Goal: Task Accomplishment & Management: Manage account settings

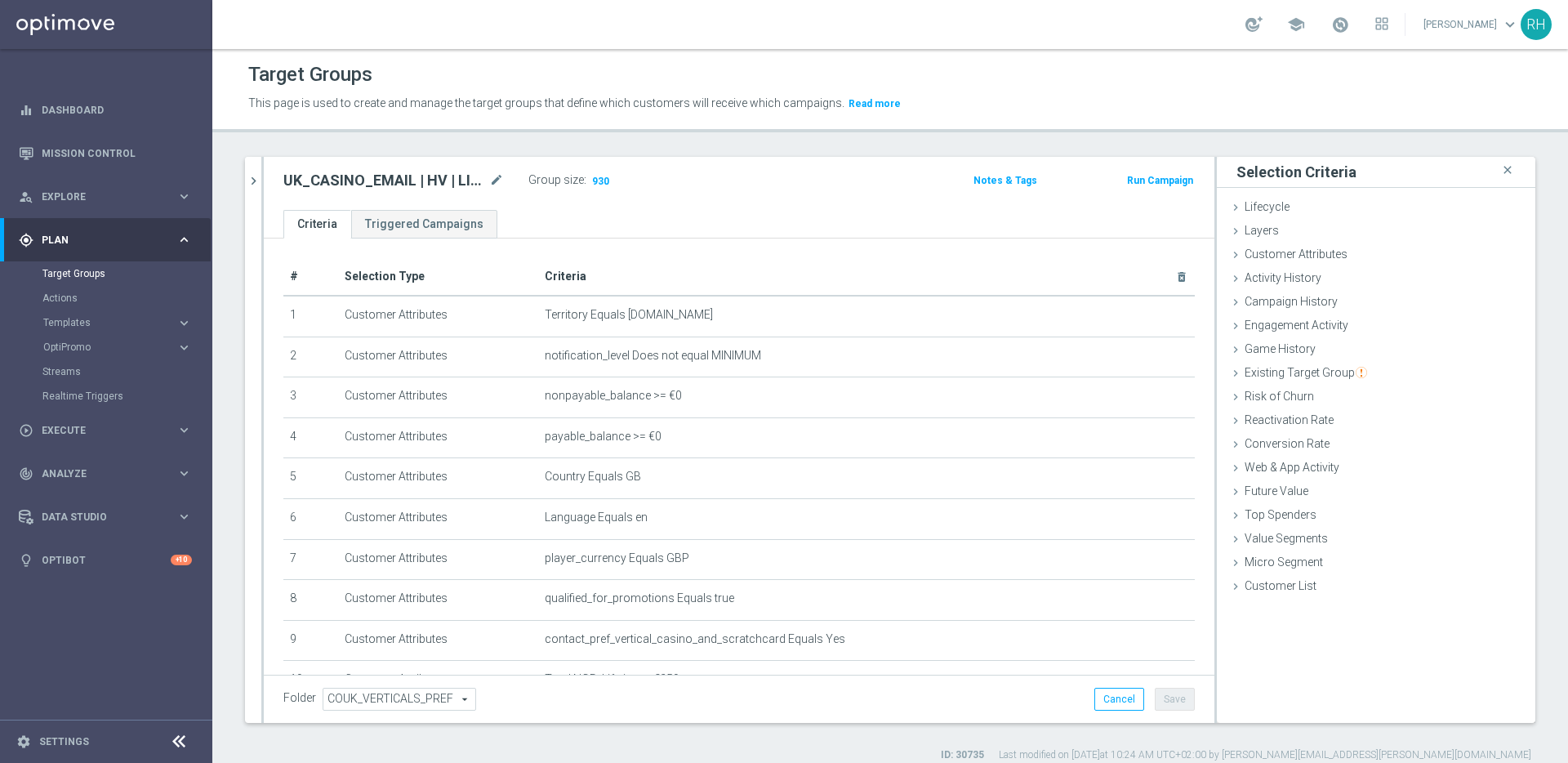
scroll to position [223, 0]
